Goal: Check status: Check status

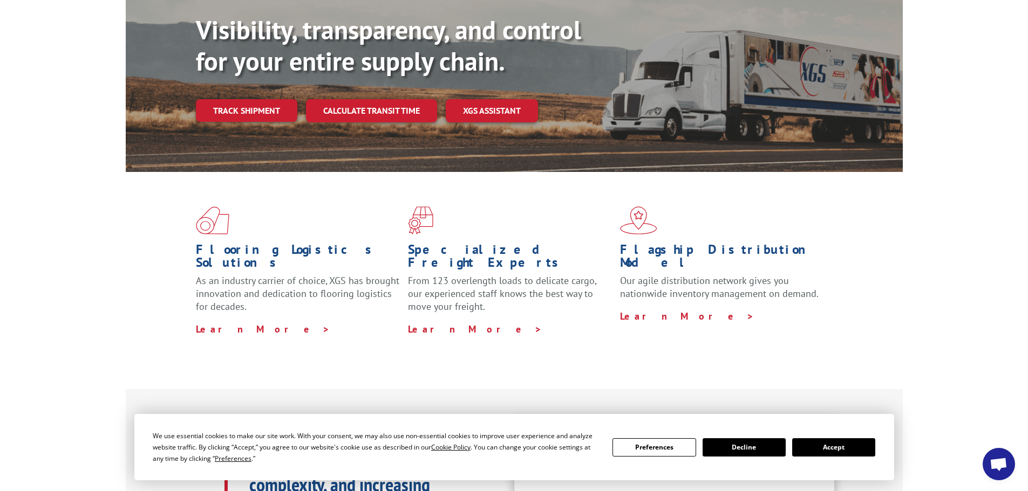
scroll to position [162, 0]
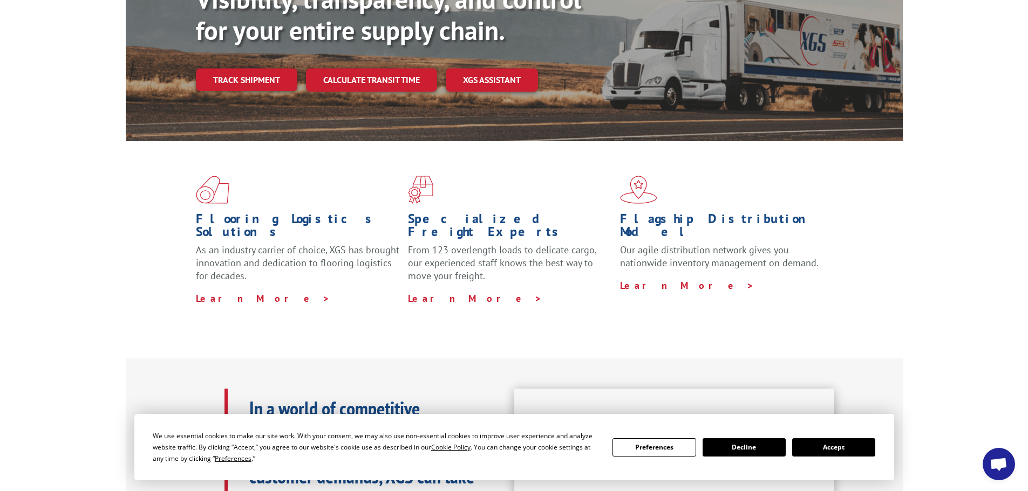
click at [841, 446] on button "Accept" at bounding box center [833, 448] width 83 height 18
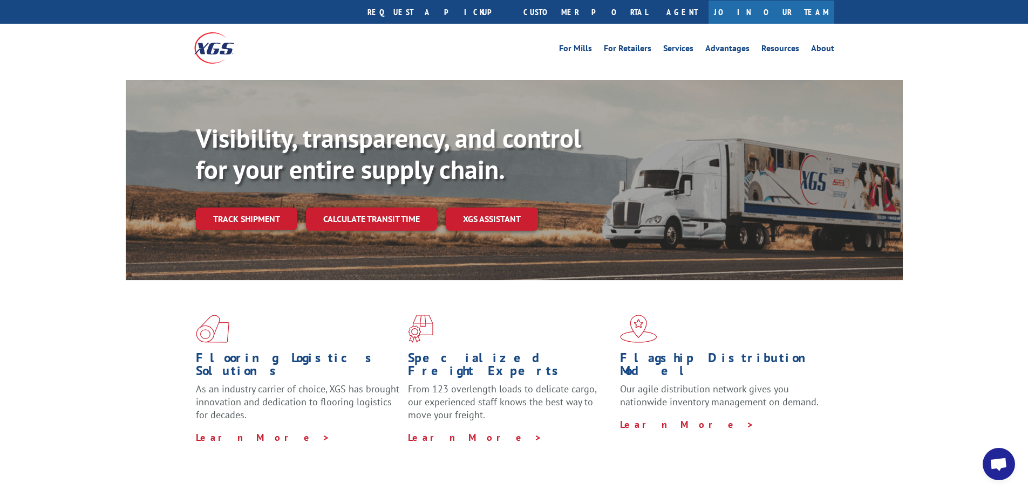
scroll to position [0, 0]
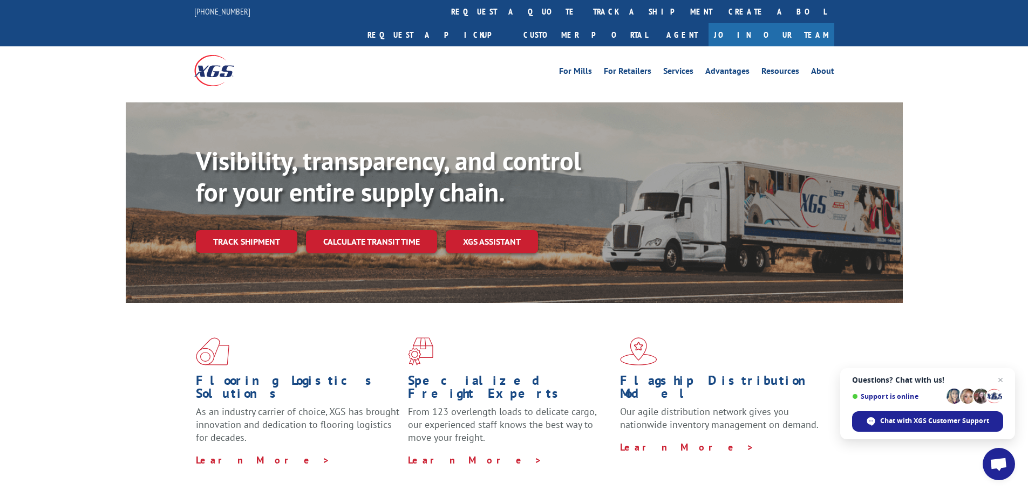
click at [273, 230] on link "Track shipment" at bounding box center [246, 241] width 101 height 23
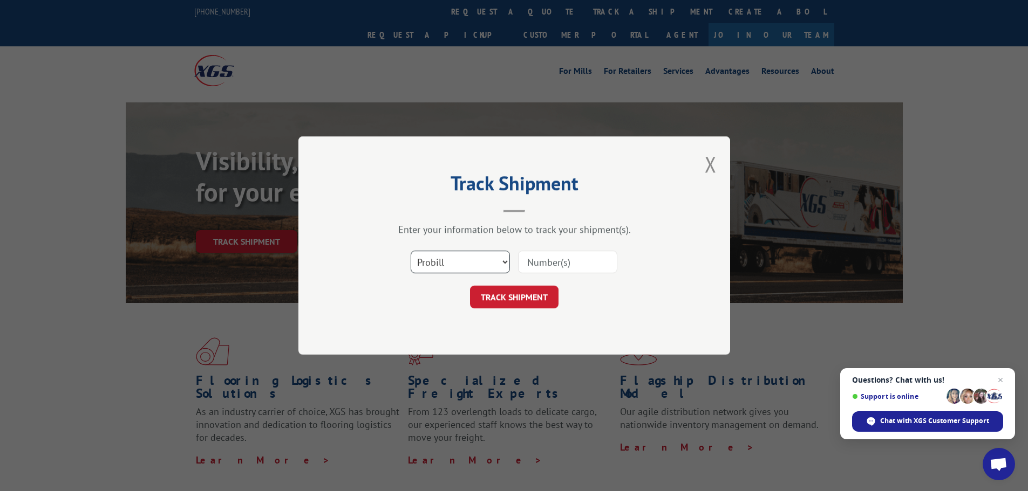
click at [487, 260] on select "Select category... Probill BOL PO" at bounding box center [459, 262] width 99 height 23
select select "po"
click at [410, 251] on select "Select category... Probill BOL PO" at bounding box center [459, 262] width 99 height 23
click at [552, 271] on input at bounding box center [567, 262] width 99 height 23
click at [559, 263] on input at bounding box center [567, 262] width 99 height 23
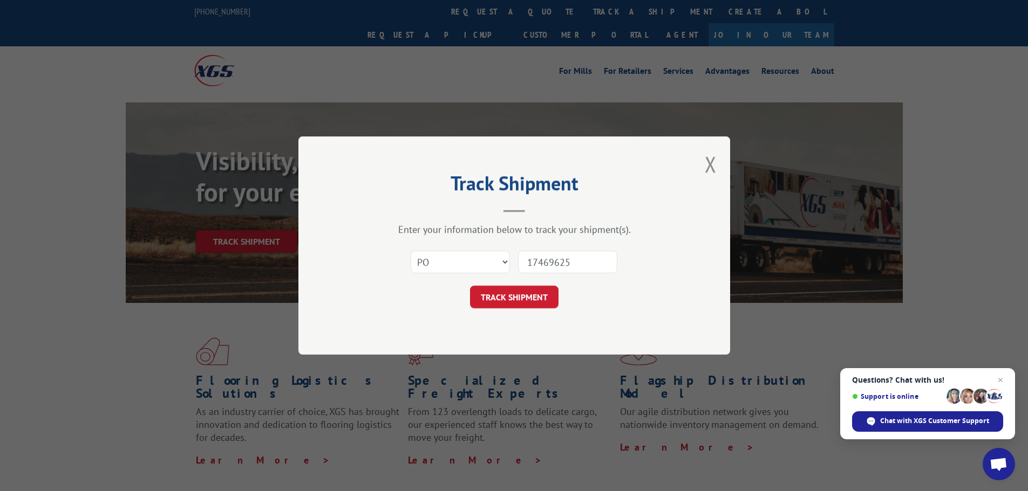
type input "17469625"
click at [470, 286] on button "TRACK SHIPMENT" at bounding box center [514, 297] width 88 height 23
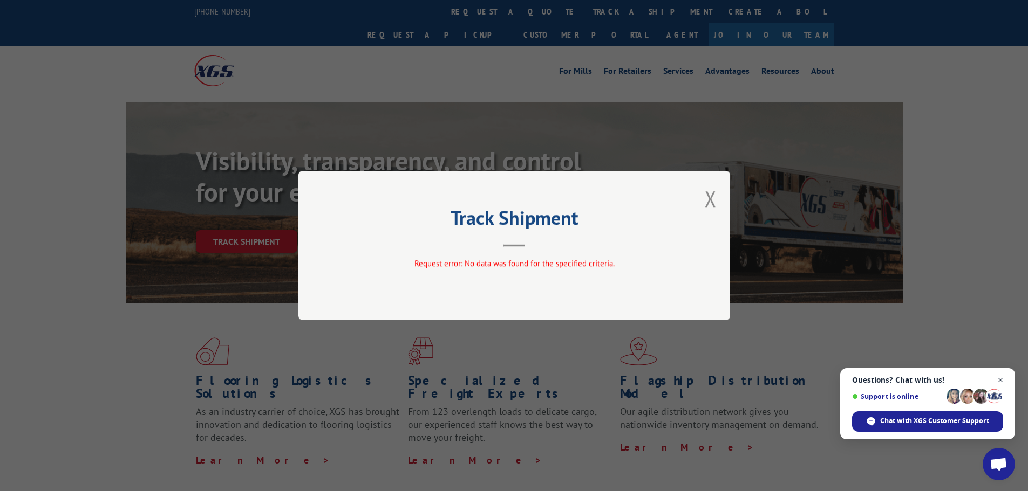
click at [1005, 380] on span "Close chat" at bounding box center [1000, 380] width 13 height 13
